Goal: Task Accomplishment & Management: Manage account settings

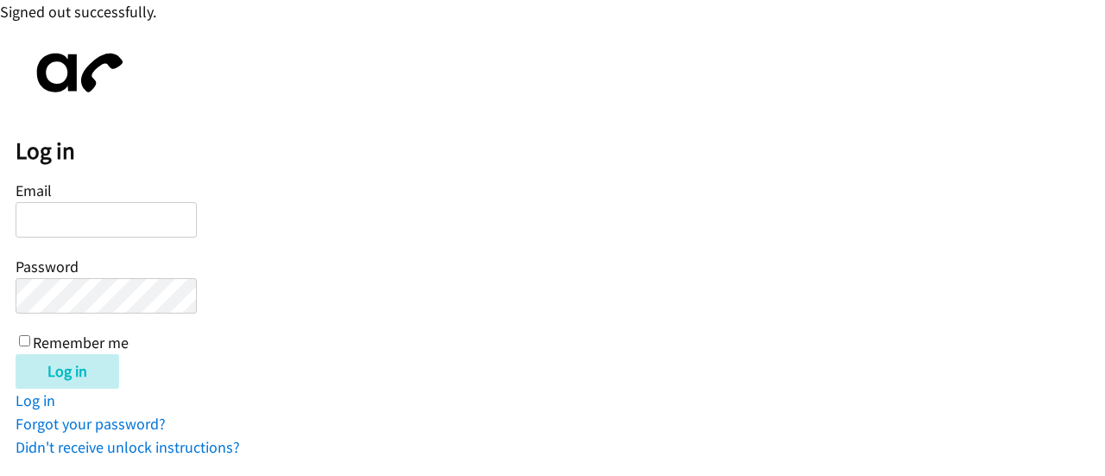
click at [102, 225] on input "Email" at bounding box center [106, 219] width 181 height 35
click at [0, 459] on com-1password-button at bounding box center [0, 459] width 0 height 0
click at [45, 217] on input "Email" at bounding box center [106, 219] width 181 height 35
click at [0, 459] on com-1password-button at bounding box center [0, 459] width 0 height 0
click at [117, 222] on input "Email" at bounding box center [106, 219] width 181 height 35
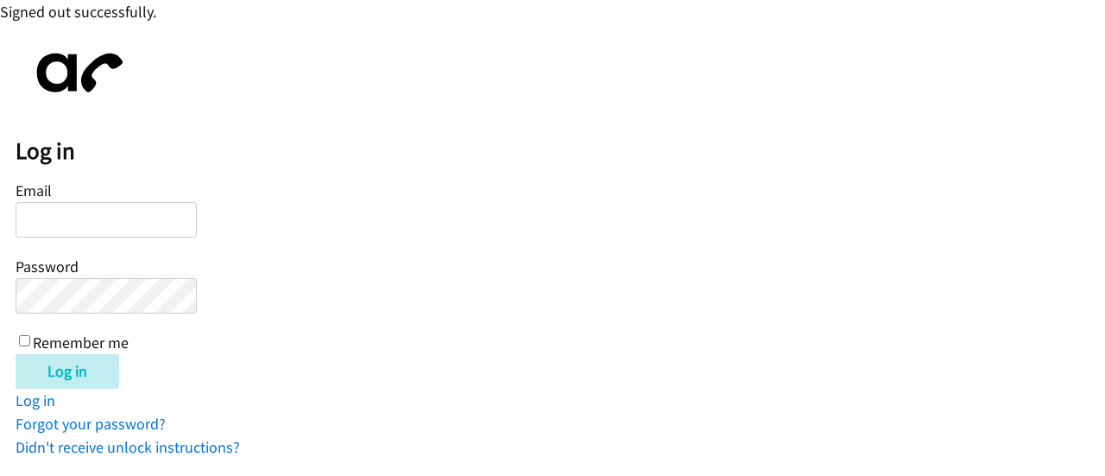
click at [0, 459] on com-1password-button at bounding box center [0, 459] width 0 height 0
type input "guy.wonnacott@cancer.org.uk"
